Goal: Task Accomplishment & Management: Manage account settings

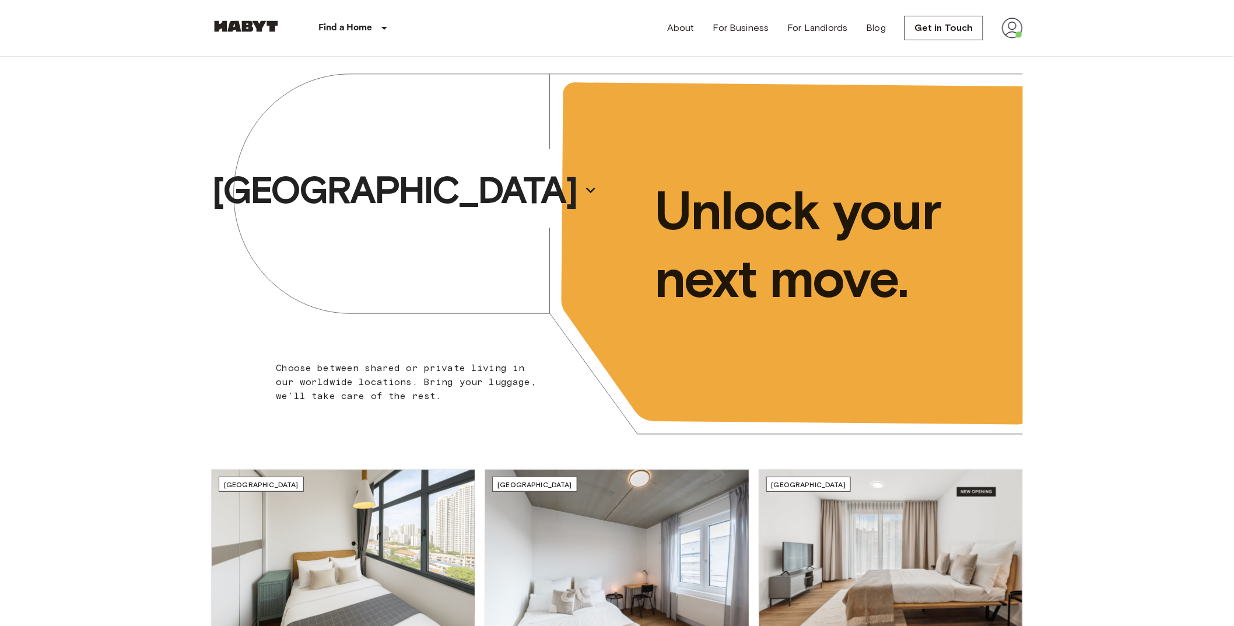
click at [1019, 26] on img at bounding box center [1012, 28] width 21 height 21
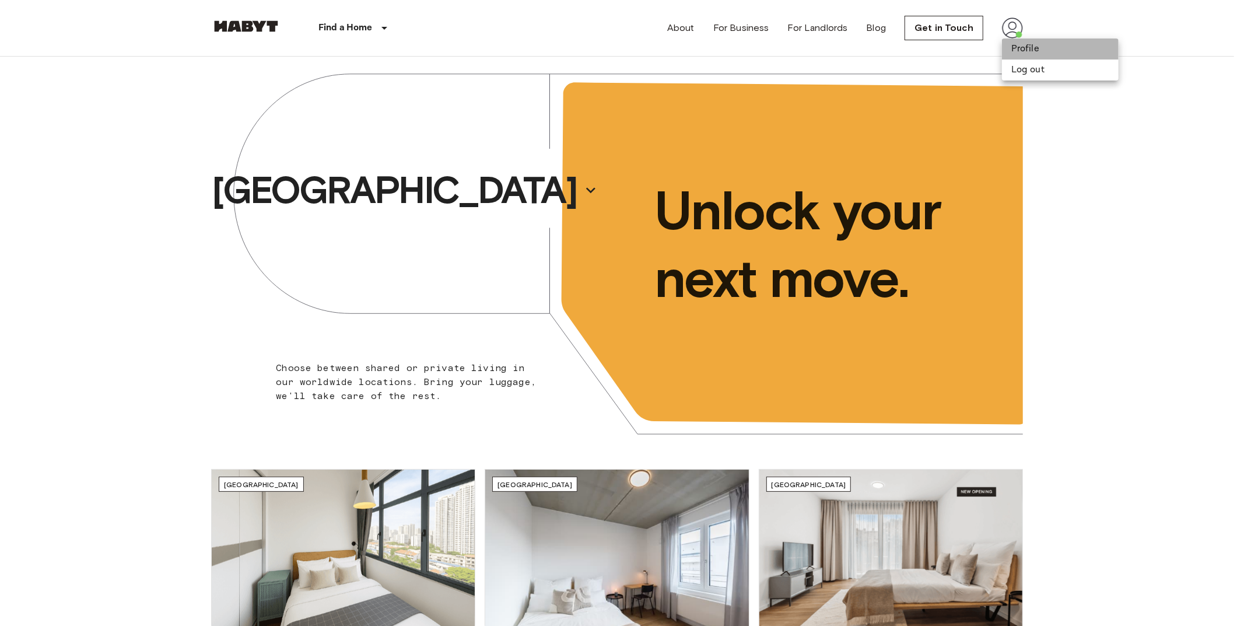
click at [1041, 53] on li "Profile" at bounding box center [1060, 49] width 117 height 21
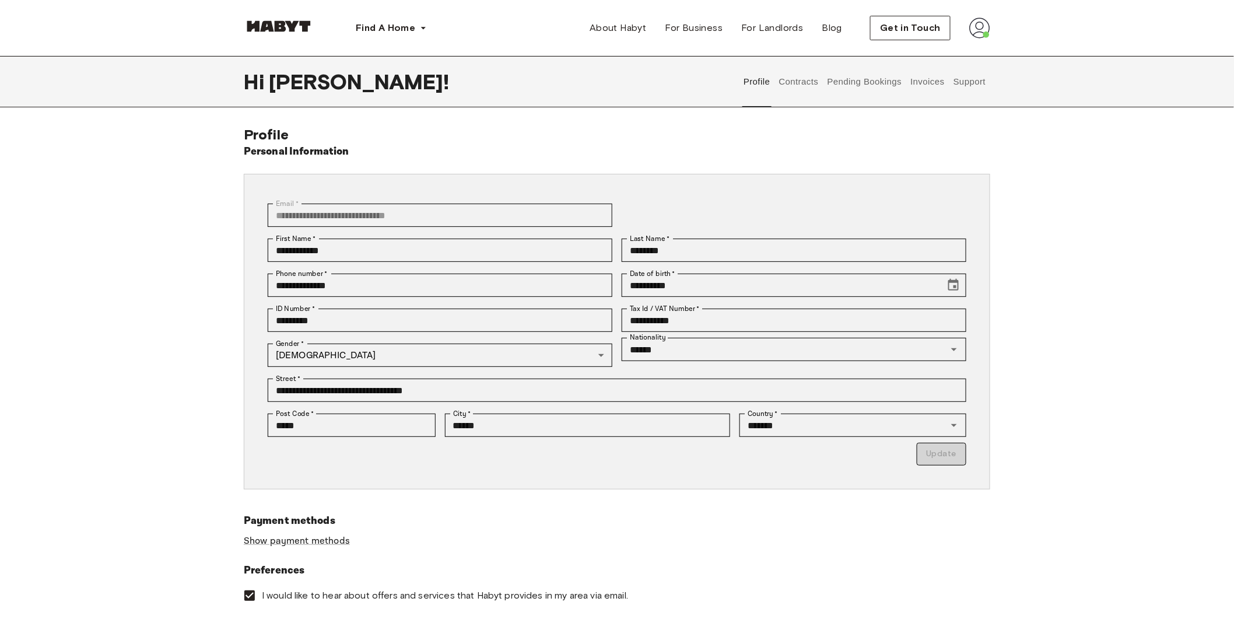
click at [795, 86] on button "Contracts" at bounding box center [799, 81] width 43 height 51
